Goal: Navigation & Orientation: Find specific page/section

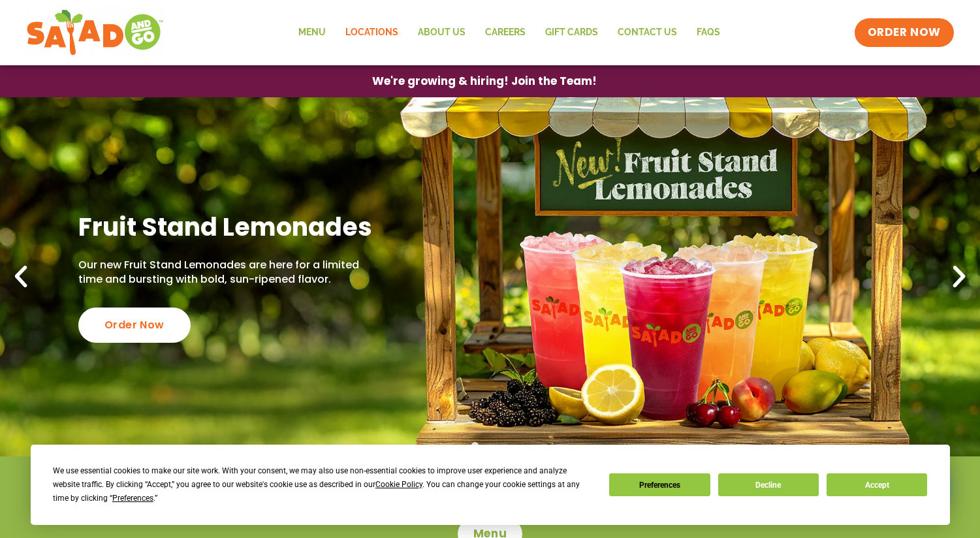
click at [405, 32] on link "Locations" at bounding box center [371, 33] width 72 height 30
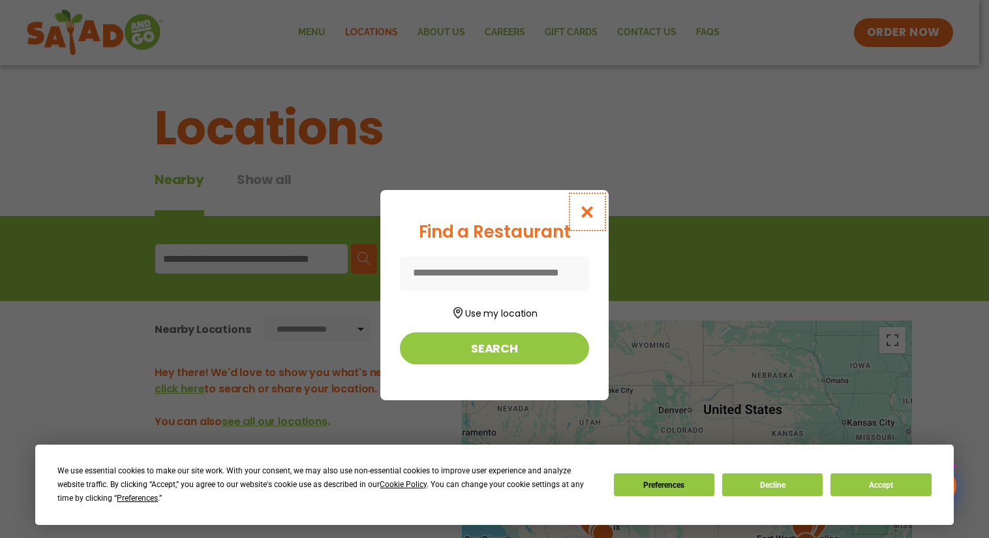
click at [594, 203] on button "Close modal" at bounding box center [588, 212] width 42 height 44
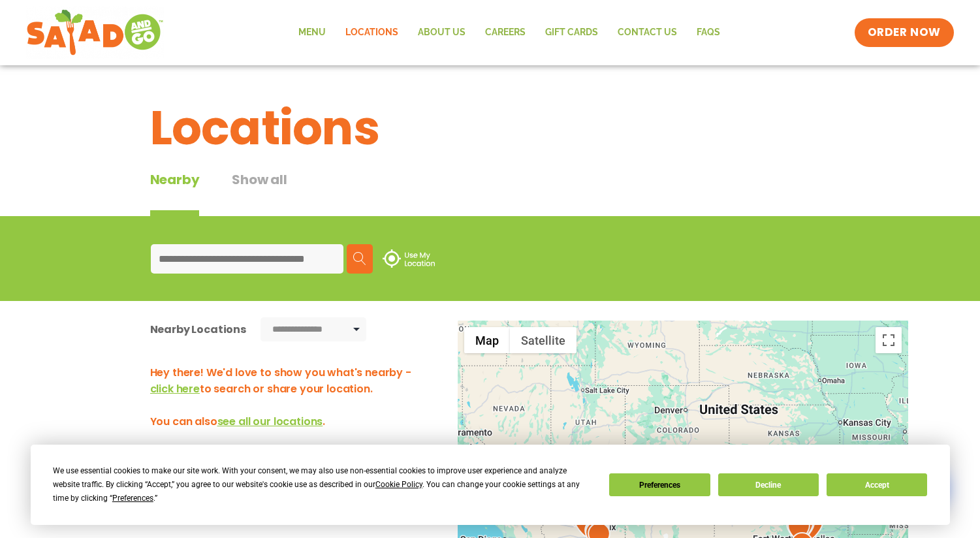
click at [249, 255] on input at bounding box center [247, 258] width 193 height 29
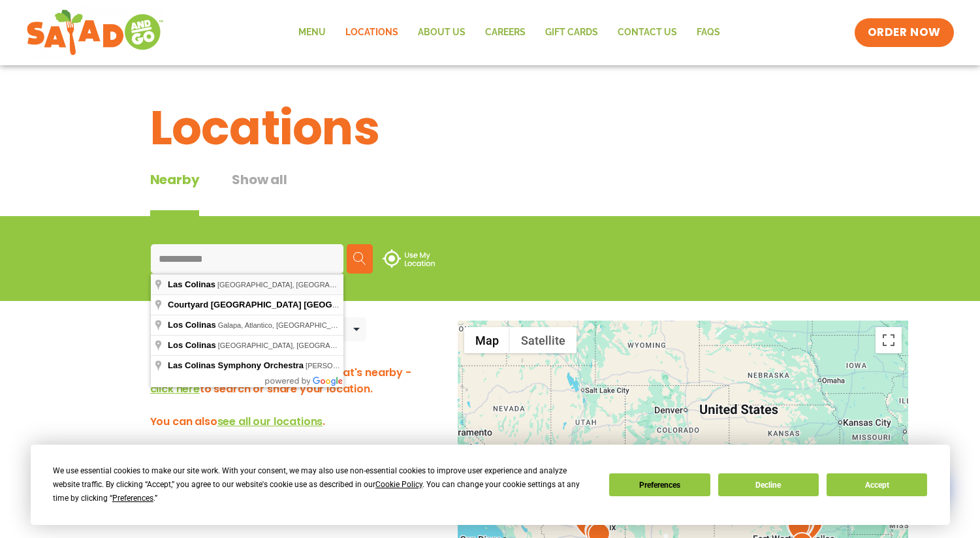
type input "**********"
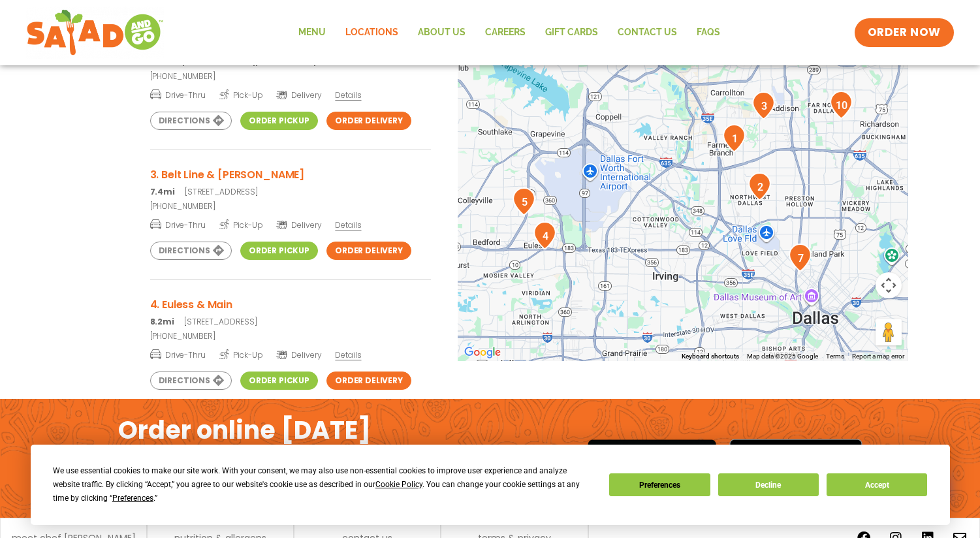
scroll to position [131, 0]
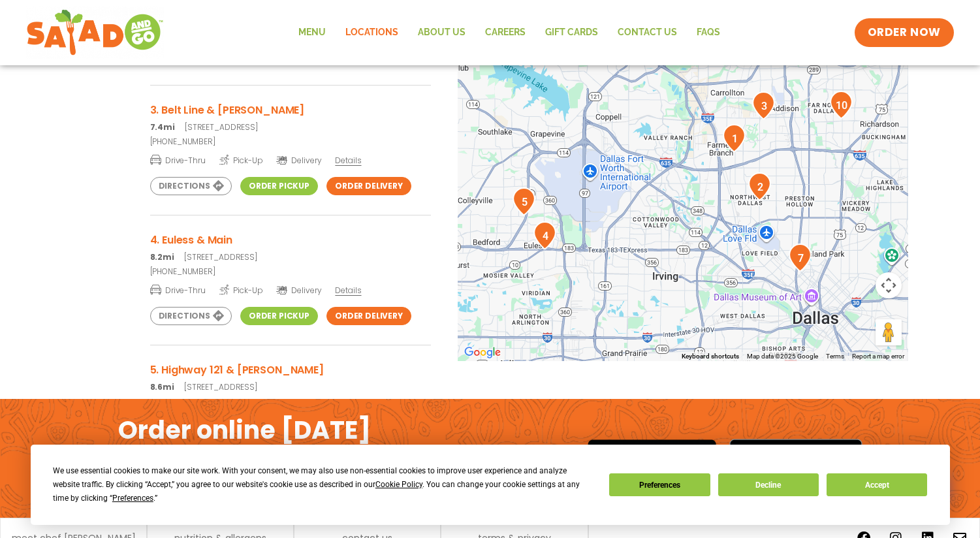
click at [739, 136] on img "1" at bounding box center [733, 138] width 23 height 28
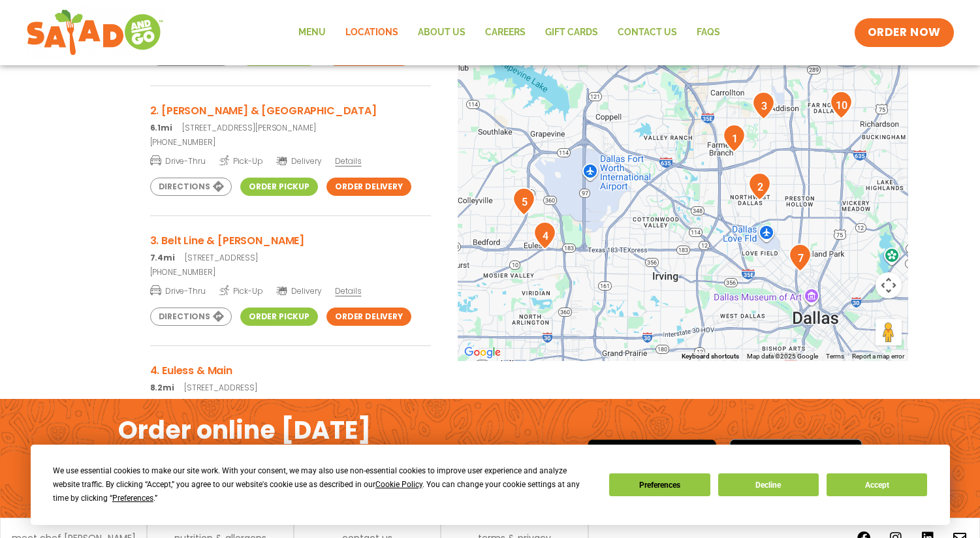
click at [732, 140] on img "1" at bounding box center [733, 138] width 23 height 28
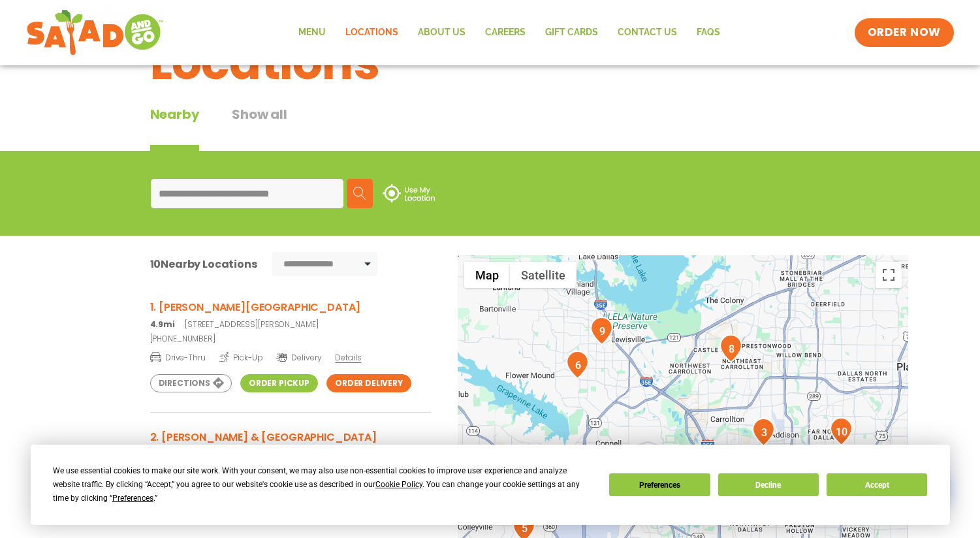
click at [200, 313] on h3 "1. [PERSON_NAME][GEOGRAPHIC_DATA]" at bounding box center [290, 307] width 281 height 16
